Goal: Information Seeking & Learning: Find specific fact

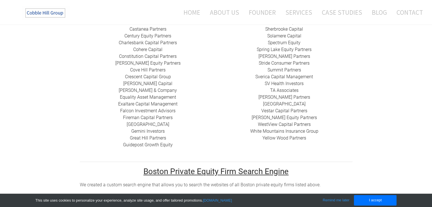
scroll to position [247, 0]
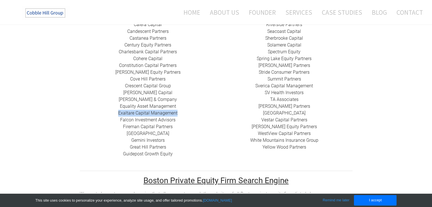
drag, startPoint x: 115, startPoint y: 106, endPoint x: 193, endPoint y: 105, distance: 78.9
click at [193, 105] on div "424 Capital ​ABRY Partners Advent International Alchemi Capital ​Ampersand Capi…" at bounding box center [148, 38] width 136 height 238
copy link "​Exaltare Capital Management"
copy link "​Falcon Investment Advisors"
drag, startPoint x: 117, startPoint y: 113, endPoint x: 177, endPoint y: 111, distance: 59.9
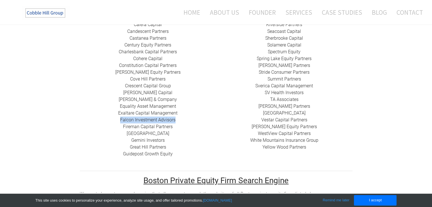
click at [177, 111] on div "424 Capital ​ABRY Partners Advent International Alchemi Capital ​Ampersand Capi…" at bounding box center [148, 38] width 136 height 238
drag, startPoint x: 176, startPoint y: 121, endPoint x: 120, endPoint y: 119, distance: 55.6
click at [120, 119] on div "424 Capital ​ABRY Partners Advent International Alchemi Capital ​Ampersand Capi…" at bounding box center [148, 38] width 136 height 238
copy link "Fireman Capital Partners"
drag, startPoint x: 173, startPoint y: 129, endPoint x: 127, endPoint y: 125, distance: 45.8
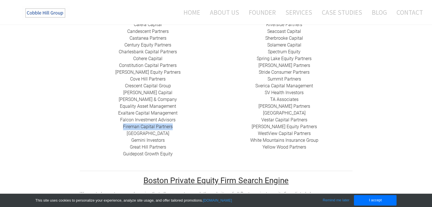
click at [127, 125] on div "424 Capital ​ABRY Partners Advent International Alchemi Capital ​Ampersand Capi…" at bounding box center [148, 38] width 136 height 238
copy link "​[GEOGRAPHIC_DATA]"
drag, startPoint x: 167, startPoint y: 135, endPoint x: 126, endPoint y: 134, distance: 40.9
click at [126, 134] on div "424 Capital ​ABRY Partners Advent International Alchemi Capital ​Ampersand Capi…" at bounding box center [148, 38] width 136 height 238
copy link "Gemini Investors"
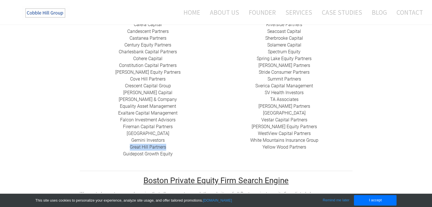
drag, startPoint x: 173, startPoint y: 138, endPoint x: 123, endPoint y: 142, distance: 50.4
click at [123, 142] on div "424 Capital ​ABRY Partners Advent International Alchemi Capital ​Ampersand Capi…" at bounding box center [148, 38] width 136 height 238
copy link "Great Hill Partners"
drag, startPoint x: 180, startPoint y: 149, endPoint x: 116, endPoint y: 146, distance: 63.9
click at [116, 146] on div "424 Capital ​ABRY Partners Advent International Alchemi Capital ​Ampersand Capi…" at bounding box center [148, 38] width 136 height 238
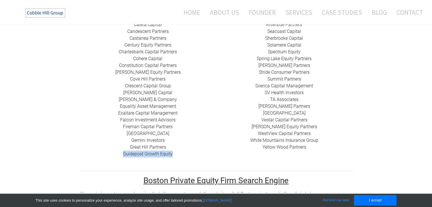
copy div "​ Guidepost Growth Equity"
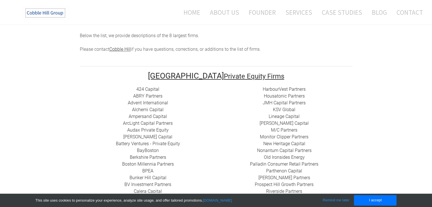
scroll to position [77, 0]
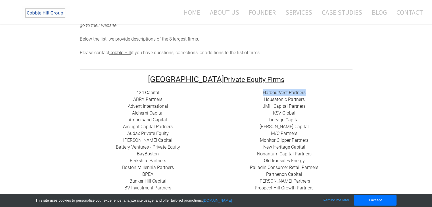
drag, startPoint x: 314, startPoint y: 88, endPoint x: 254, endPoint y: 83, distance: 59.7
click at [254, 89] on div "HarbourVest Partners Housatonic Partners ​JMH Capital Partners ​KSV Global Line…" at bounding box center [284, 204] width 136 height 231
copy link "HarbourVest Partners"
drag, startPoint x: 258, startPoint y: 92, endPoint x: 319, endPoint y: 92, distance: 61.0
click at [319, 92] on div "HarbourVest Partners Housatonic Partners ​JMH Capital Partners ​KSV Global Line…" at bounding box center [284, 204] width 136 height 231
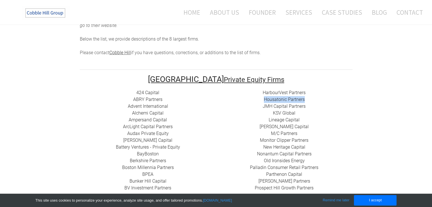
copy link "Housatonic Partners"
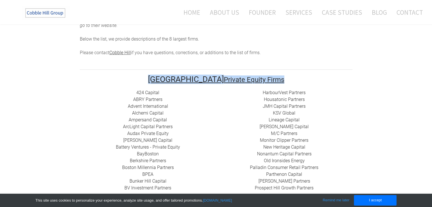
drag, startPoint x: 261, startPoint y: 59, endPoint x: 284, endPoint y: 76, distance: 28.3
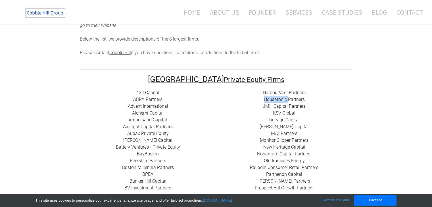
drag, startPoint x: 262, startPoint y: 94, endPoint x: 287, endPoint y: 94, distance: 25.2
click at [287, 94] on div "HarbourVest Partners Housatonic Partners ​JMH Capital Partners ​KSV Global Line…" at bounding box center [284, 204] width 136 height 231
copy link "Housatonic"
drag, startPoint x: 311, startPoint y: 102, endPoint x: 263, endPoint y: 99, distance: 48.0
click at [263, 99] on div "HarbourVest Partners Housatonic Partners ​JMH Capital Partners ​KSV Global Line…" at bounding box center [284, 204] width 136 height 231
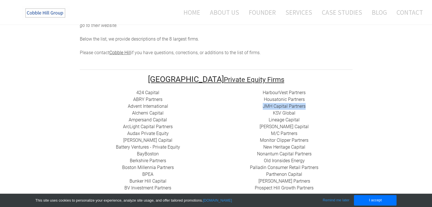
copy link "JMH Capital Partners"
drag, startPoint x: 271, startPoint y: 107, endPoint x: 303, endPoint y: 103, distance: 31.7
click at [303, 103] on div "HarbourVest Partners Housatonic Partners ​JMH Capital Partners ​KSV Global Line…" at bounding box center [284, 204] width 136 height 231
copy link "​KSV Global"
drag, startPoint x: 266, startPoint y: 110, endPoint x: 321, endPoint y: 115, distance: 56.1
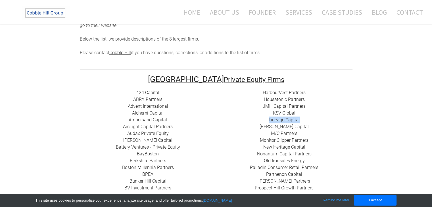
click at [321, 115] on div "HarbourVest Partners Housatonic Partners ​JMH Capital Partners ​KSV Global Line…" at bounding box center [284, 204] width 136 height 231
copy link "Lineage Capital"
drag, startPoint x: 264, startPoint y: 120, endPoint x: 312, endPoint y: 120, distance: 48.8
click at [312, 120] on div "HarbourVest Partners Housatonic Partners ​JMH Capital Partners ​KSV Global Line…" at bounding box center [284, 204] width 136 height 231
copy link "[PERSON_NAME] Capital"
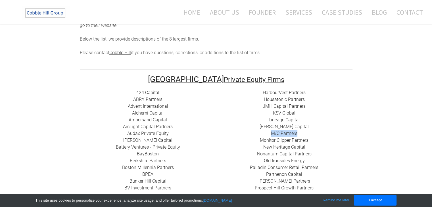
drag, startPoint x: 305, startPoint y: 126, endPoint x: 264, endPoint y: 126, distance: 41.4
click at [264, 126] on div "HarbourVest Partners Housatonic Partners ​JMH Capital Partners ​KSV Global Line…" at bounding box center [284, 204] width 136 height 231
copy link "​M/C Partners"
drag, startPoint x: 319, startPoint y: 136, endPoint x: 246, endPoint y: 136, distance: 72.6
click at [246, 136] on div "HarbourVest Partners Housatonic Partners ​JMH Capital Partners ​KSV Global Line…" at bounding box center [284, 204] width 136 height 231
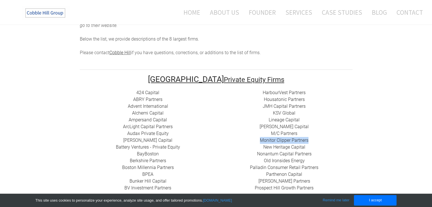
copy link "​Monitor Clipper Partners"
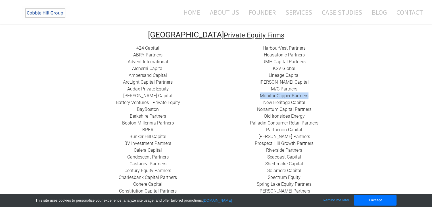
scroll to position [77, 0]
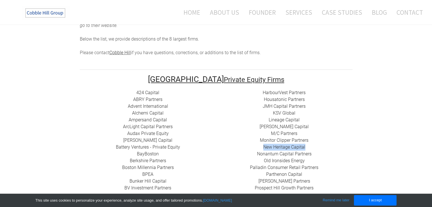
drag, startPoint x: 262, startPoint y: 137, endPoint x: 310, endPoint y: 140, distance: 48.3
click at [310, 140] on div "HarbourVest Partners Housatonic Partners ​JMH Capital Partners ​KSV Global Line…" at bounding box center [284, 204] width 136 height 231
copy link "New Heritage Capital"
drag, startPoint x: 255, startPoint y: 148, endPoint x: 315, endPoint y: 150, distance: 59.6
click at [315, 150] on div "HarbourVest Partners Housatonic Partners ​JMH Capital Partners ​KSV Global Line…" at bounding box center [284, 204] width 136 height 231
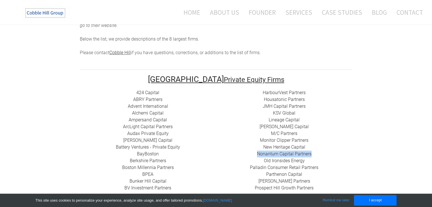
copy link "Nonantum Capital Partners"
drag, startPoint x: 253, startPoint y: 154, endPoint x: 323, endPoint y: 156, distance: 69.5
click at [323, 156] on div "HarbourVest Partners Housatonic Partners ​JMH Capital Partners ​KSV Global Line…" at bounding box center [284, 204] width 136 height 231
copy link "​Old Ironsides Energy"
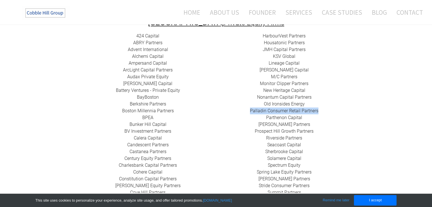
drag, startPoint x: 248, startPoint y: 103, endPoint x: 325, endPoint y: 104, distance: 76.9
click at [325, 104] on div "HarbourVest Partners Housatonic Partners ​JMH Capital Partners ​KSV Global Line…" at bounding box center [284, 148] width 136 height 231
drag, startPoint x: 262, startPoint y: 110, endPoint x: 305, endPoint y: 111, distance: 43.1
click at [305, 111] on div "HarbourVest Partners Housatonic Partners ​JMH Capital Partners ​KSV Global Line…" at bounding box center [284, 148] width 136 height 231
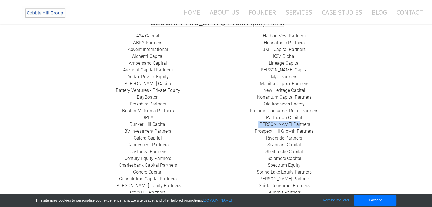
drag, startPoint x: 262, startPoint y: 117, endPoint x: 306, endPoint y: 116, distance: 44.3
click at [306, 116] on div "HarbourVest Partners Housatonic Partners ​JMH Capital Partners ​KSV Global Line…" at bounding box center [284, 148] width 136 height 231
drag, startPoint x: 265, startPoint y: 124, endPoint x: 320, endPoint y: 125, distance: 54.8
click at [320, 125] on div "HarbourVest Partners Housatonic Partners ​JMH Capital Partners ​KSV Global Line…" at bounding box center [284, 148] width 136 height 231
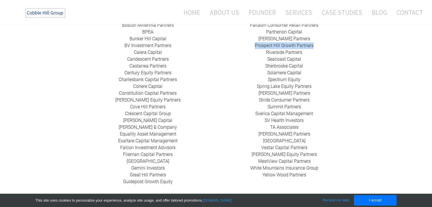
scroll to position [219, 0]
drag, startPoint x: 262, startPoint y: 54, endPoint x: 304, endPoint y: 54, distance: 41.4
click at [304, 54] on div "HarbourVest Partners Housatonic Partners ​JMH Capital Partners ​KSV Global Line…" at bounding box center [284, 63] width 136 height 231
drag, startPoint x: 258, startPoint y: 61, endPoint x: 315, endPoint y: 58, distance: 57.6
click at [315, 58] on div "HarbourVest Partners Housatonic Partners ​JMH Capital Partners ​KSV Global Line…" at bounding box center [284, 63] width 136 height 231
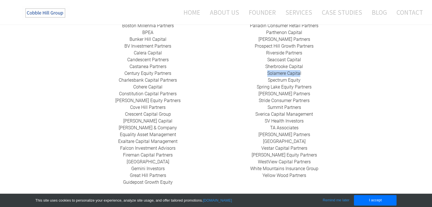
drag, startPoint x: 256, startPoint y: 66, endPoint x: 299, endPoint y: 67, distance: 43.4
click at [299, 67] on div "HarbourVest Partners Housatonic Partners ​JMH Capital Partners ​KSV Global Line…" at bounding box center [284, 63] width 136 height 231
drag, startPoint x: 306, startPoint y: 66, endPoint x: 264, endPoint y: 67, distance: 41.4
click at [264, 67] on div "HarbourVest Partners Housatonic Partners ​JMH Capital Partners ​KSV Global Line…" at bounding box center [284, 63] width 136 height 231
drag, startPoint x: 258, startPoint y: 74, endPoint x: 317, endPoint y: 74, distance: 59.3
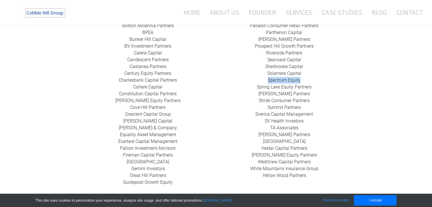
click at [317, 74] on div "HarbourVest Partners Housatonic Partners ​JMH Capital Partners ​KSV Global Line…" at bounding box center [284, 63] width 136 height 231
drag, startPoint x: 256, startPoint y: 80, endPoint x: 329, endPoint y: 80, distance: 72.6
click at [329, 80] on div "HarbourVest Partners Housatonic Partners ​JMH Capital Partners ​KSV Global Line…" at bounding box center [284, 63] width 136 height 231
drag, startPoint x: 260, startPoint y: 88, endPoint x: 325, endPoint y: 90, distance: 64.1
click at [325, 90] on div "HarbourVest Partners Housatonic Partners ​JMH Capital Partners ​KSV Global Line…" at bounding box center [284, 63] width 136 height 231
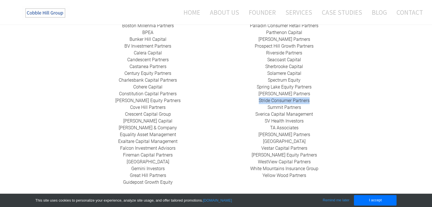
drag, startPoint x: 257, startPoint y: 93, endPoint x: 314, endPoint y: 93, distance: 57.0
click at [314, 93] on div "HarbourVest Partners Housatonic Partners ​JMH Capital Partners ​KSV Global Line…" at bounding box center [284, 63] width 136 height 231
drag, startPoint x: 262, startPoint y: 98, endPoint x: 304, endPoint y: 100, distance: 42.0
click at [304, 100] on div "HarbourVest Partners Housatonic Partners ​JMH Capital Partners ​KSV Global Line…" at bounding box center [284, 63] width 136 height 231
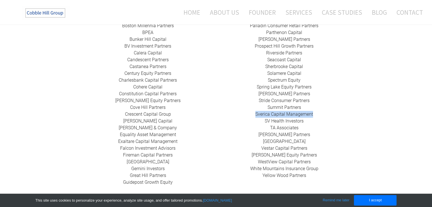
drag, startPoint x: 251, startPoint y: 108, endPoint x: 322, endPoint y: 109, distance: 71.2
click at [322, 109] on div "HarbourVest Partners Housatonic Partners ​JMH Capital Partners ​KSV Global Line…" at bounding box center [284, 63] width 136 height 231
drag, startPoint x: 263, startPoint y: 114, endPoint x: 323, endPoint y: 117, distance: 59.7
click at [323, 117] on div "HarbourVest Partners Housatonic Partners ​JMH Capital Partners ​KSV Global Line…" at bounding box center [284, 63] width 136 height 231
drag, startPoint x: 253, startPoint y: 125, endPoint x: 309, endPoint y: 125, distance: 55.6
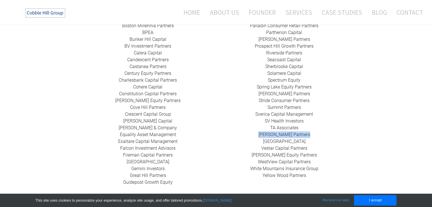
click at [309, 125] on div "HarbourVest Partners Housatonic Partners ​JMH Capital Partners ​KSV Global Line…" at bounding box center [284, 63] width 136 height 231
drag, startPoint x: 253, startPoint y: 136, endPoint x: 321, endPoint y: 135, distance: 67.8
click at [321, 135] on div "HarbourVest Partners Housatonic Partners ​JMH Capital Partners ​KSV Global Line…" at bounding box center [284, 63] width 136 height 231
drag, startPoint x: 251, startPoint y: 142, endPoint x: 333, endPoint y: 141, distance: 82.3
click at [333, 141] on div "HarbourVest Partners Housatonic Partners ​JMH Capital Partners ​KSV Global Line…" at bounding box center [284, 63] width 136 height 231
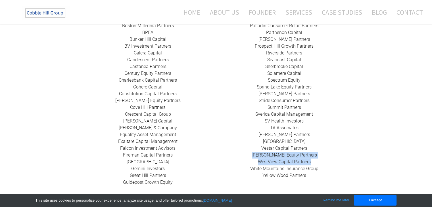
drag, startPoint x: 248, startPoint y: 151, endPoint x: 315, endPoint y: 155, distance: 67.3
click at [315, 155] on div "HarbourVest Partners Housatonic Partners ​JMH Capital Partners ​KSV Global Line…" at bounding box center [284, 63] width 136 height 231
click at [249, 155] on div "HarbourVest Partners Housatonic Partners ​JMH Capital Partners ​KSV Global Line…" at bounding box center [284, 63] width 136 height 231
drag, startPoint x: 251, startPoint y: 155, endPoint x: 321, endPoint y: 155, distance: 70.1
click at [321, 155] on div "HarbourVest Partners Housatonic Partners ​JMH Capital Partners ​KSV Global Line…" at bounding box center [284, 63] width 136 height 231
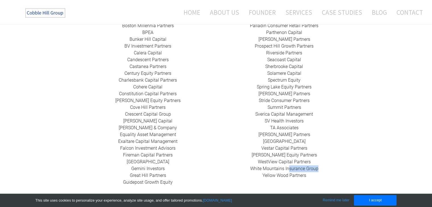
drag, startPoint x: 328, startPoint y: 161, endPoint x: 287, endPoint y: 163, distance: 40.9
click at [287, 163] on div "HarbourVest Partners Housatonic Partners ​JMH Capital Partners ​KSV Global Line…" at bounding box center [284, 63] width 136 height 231
drag, startPoint x: 251, startPoint y: 167, endPoint x: 315, endPoint y: 171, distance: 64.0
click at [315, 171] on div "HarbourVest Partners Housatonic Partners ​JMH Capital Partners ​KSV Global Line…" at bounding box center [284, 63] width 136 height 231
click at [235, 157] on div "HarbourVest Partners Housatonic Partners ​JMH Capital Partners ​KSV Global Line…" at bounding box center [284, 63] width 136 height 231
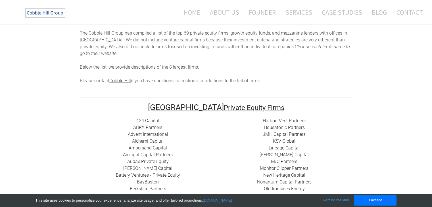
scroll to position [49, 0]
